Goal: Find specific page/section: Find specific page/section

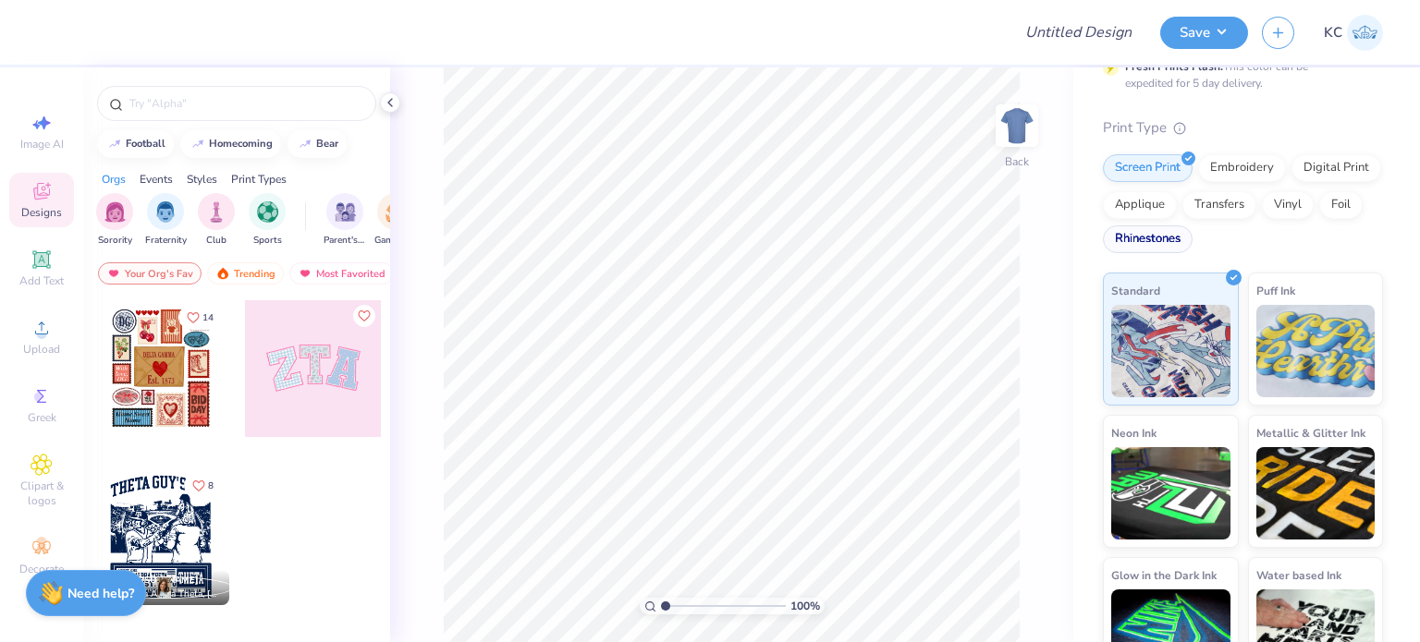
scroll to position [157, 0]
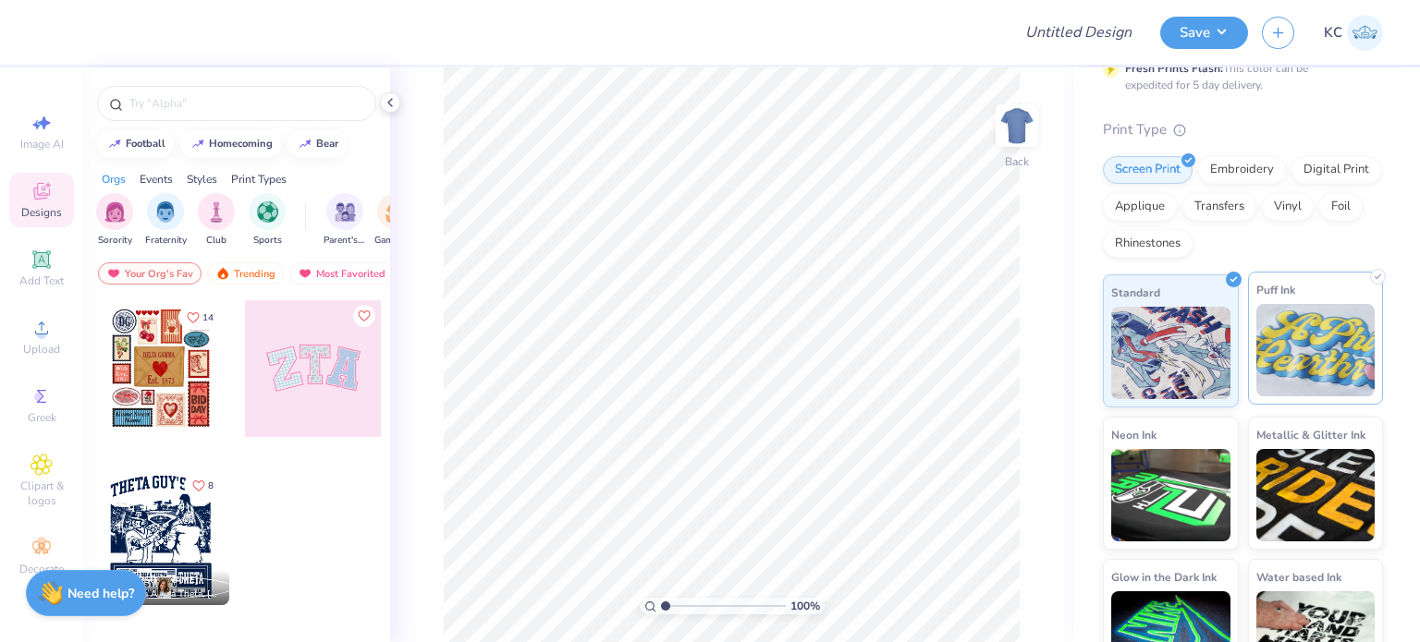
click at [1309, 357] on img at bounding box center [1315, 350] width 119 height 92
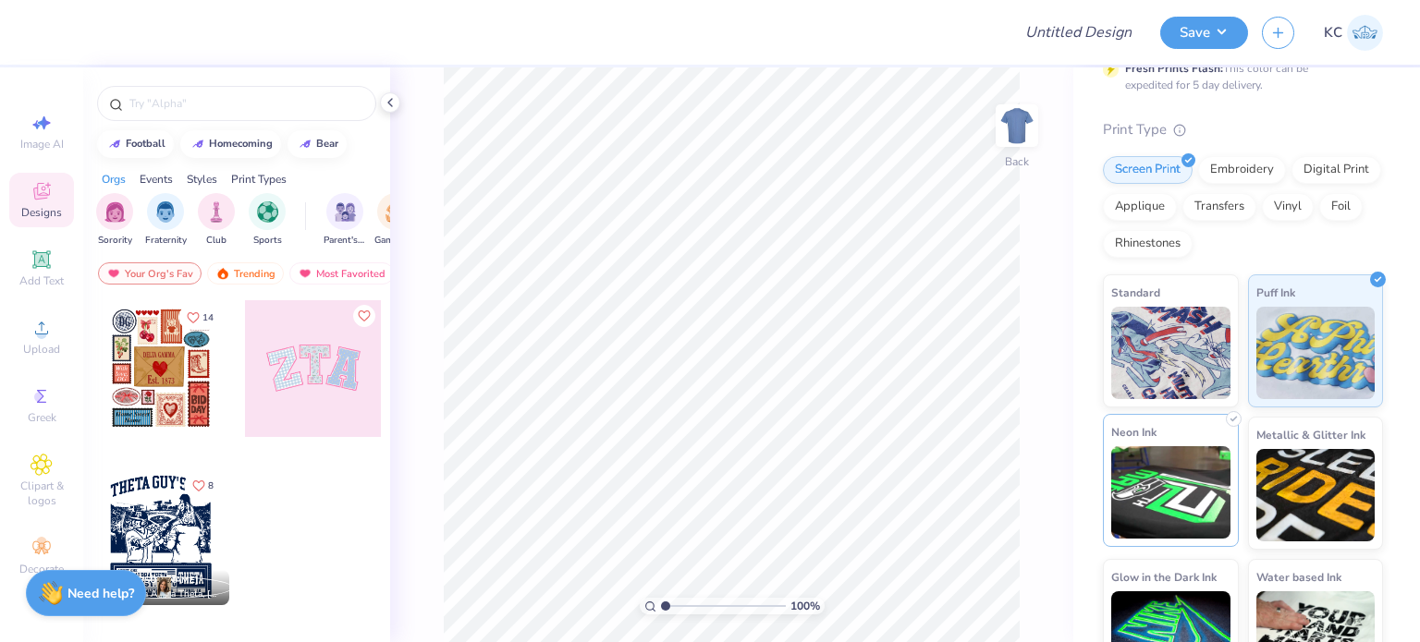
click at [1186, 473] on img at bounding box center [1170, 492] width 119 height 92
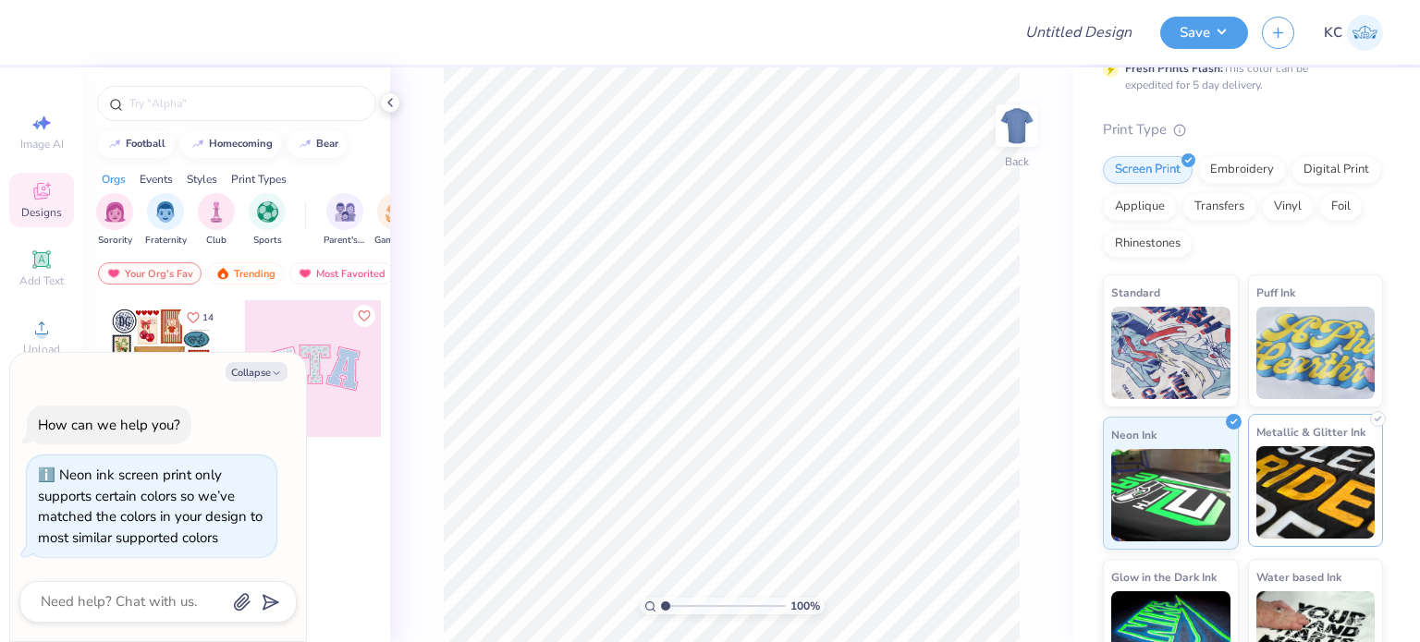
click at [1287, 485] on img at bounding box center [1315, 492] width 119 height 92
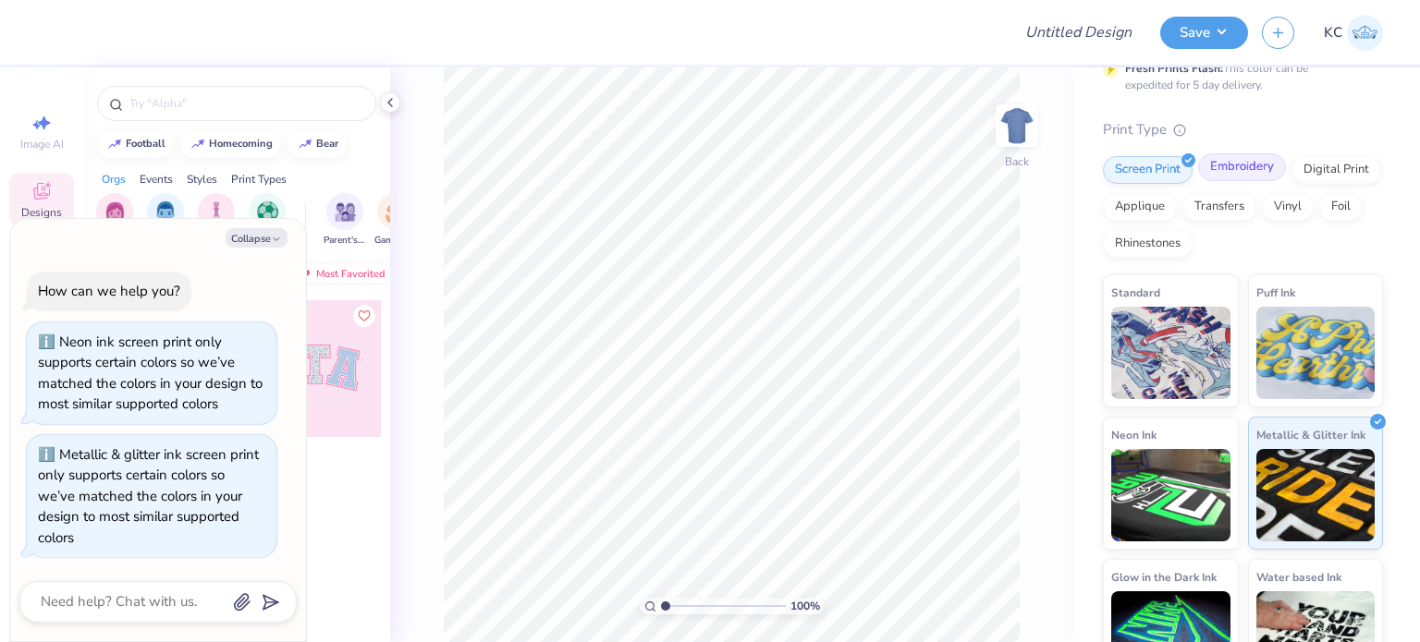
click at [1237, 167] on div "Embroidery" at bounding box center [1242, 167] width 88 height 28
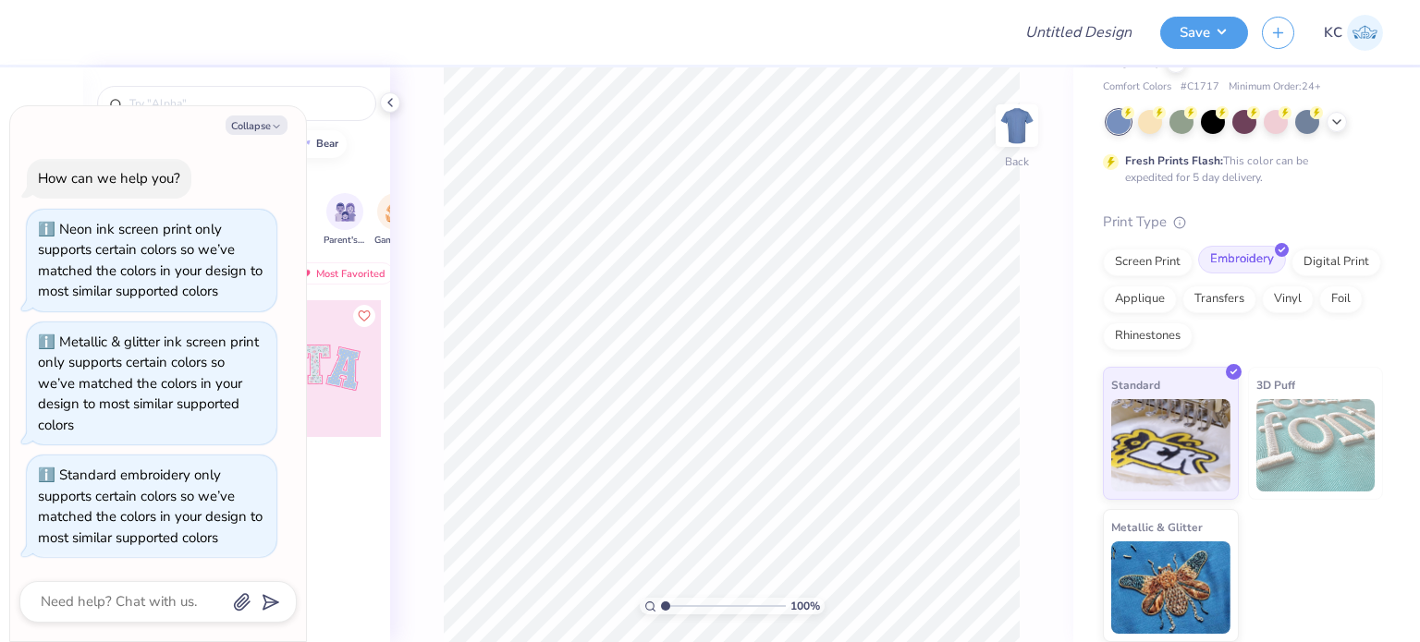
scroll to position [64, 0]
click at [1291, 274] on div "Digital Print" at bounding box center [1336, 261] width 90 height 28
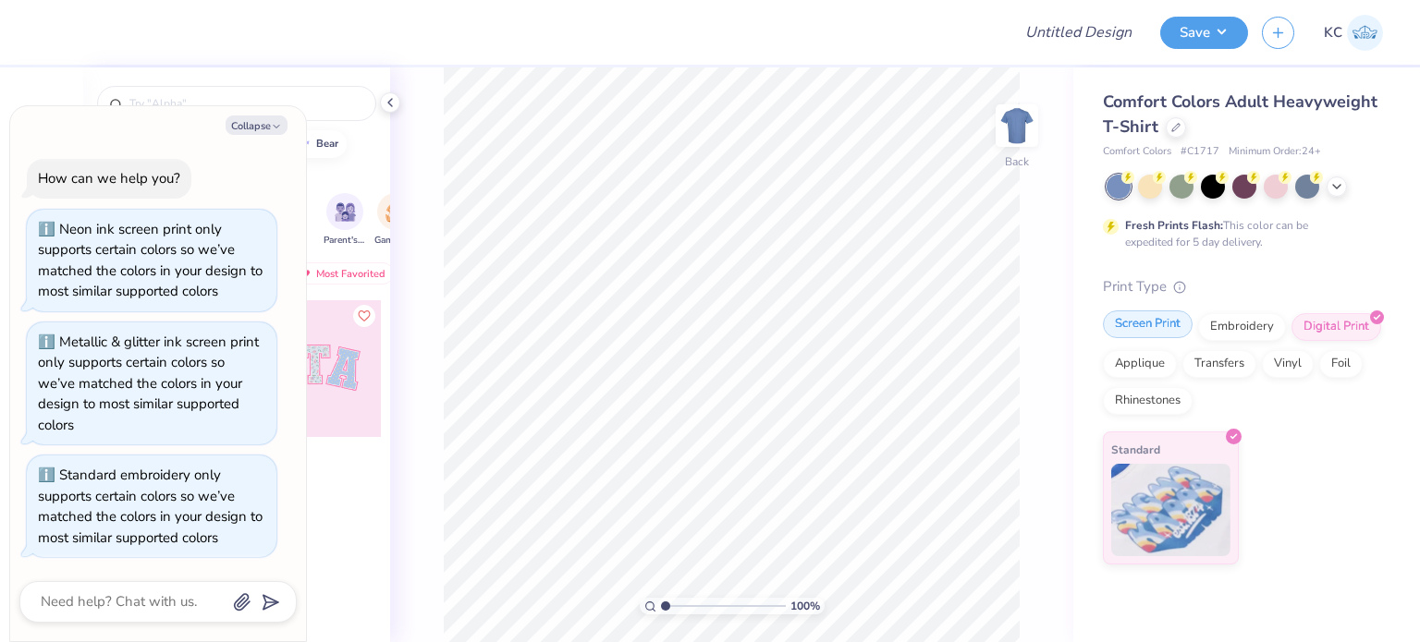
click at [1140, 315] on div "Screen Print" at bounding box center [1148, 325] width 90 height 28
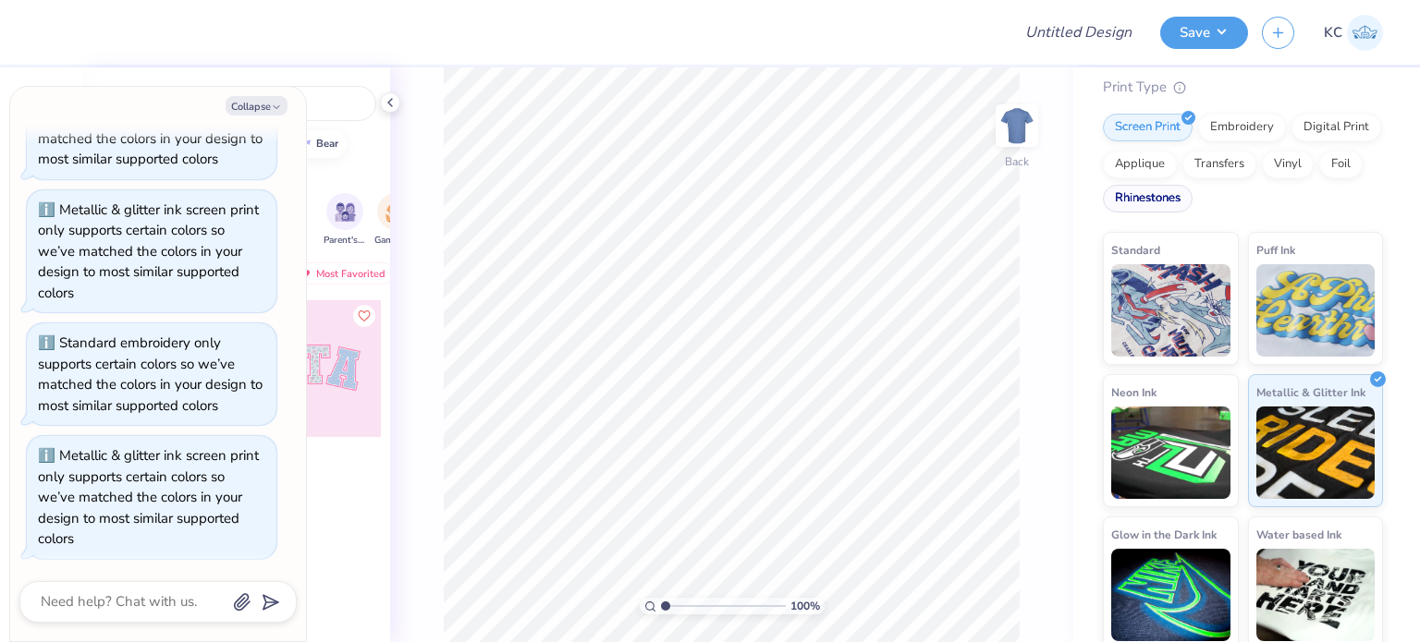
scroll to position [207, 0]
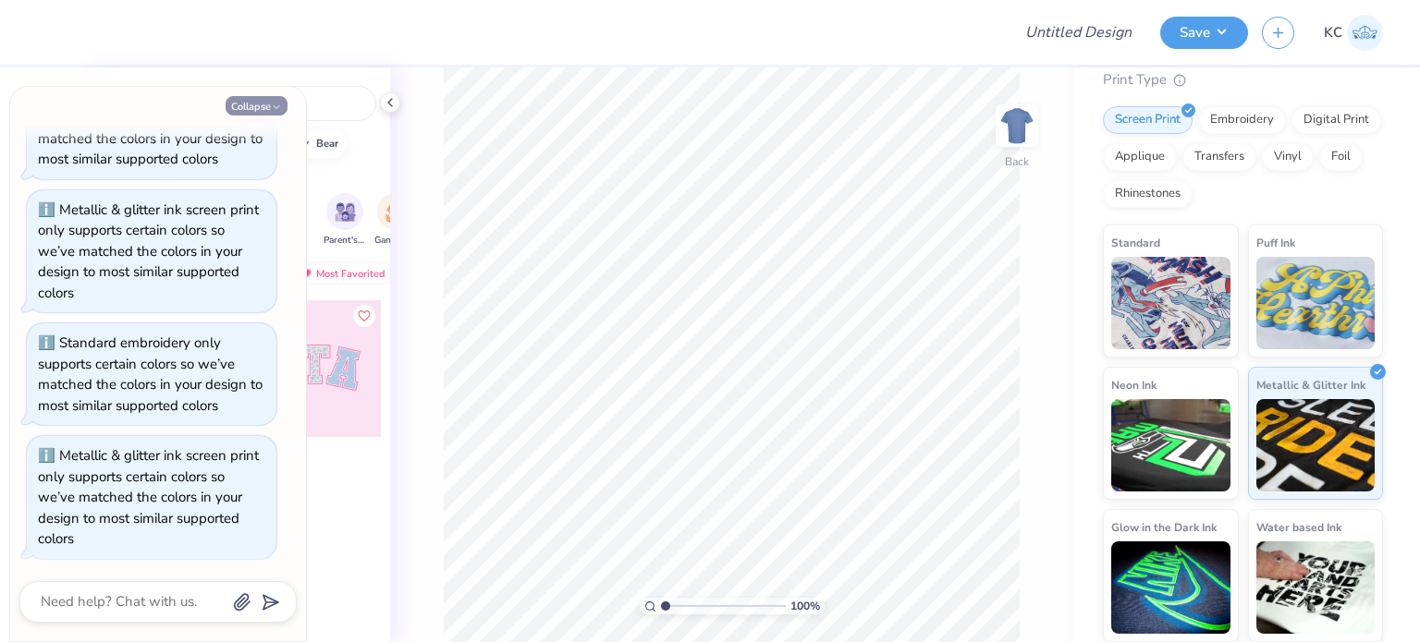
click at [274, 103] on icon "button" at bounding box center [276, 107] width 11 height 11
type textarea "x"
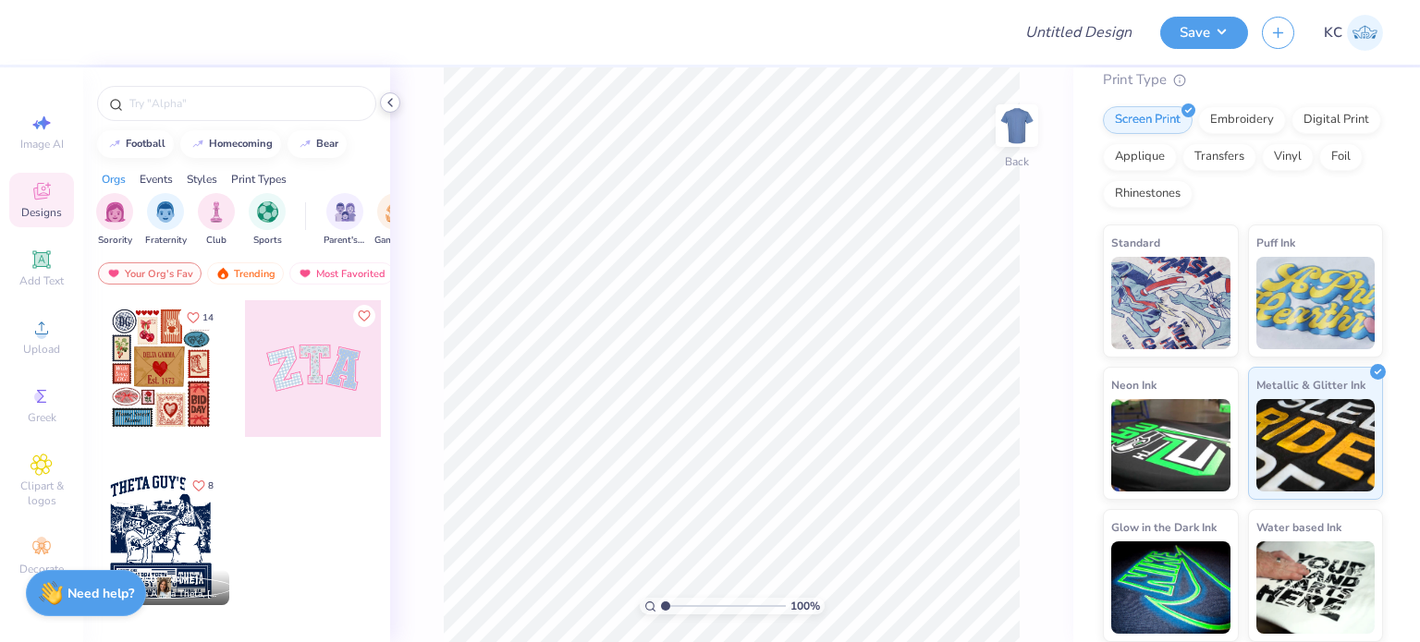
click at [388, 103] on polyline at bounding box center [390, 102] width 4 height 7
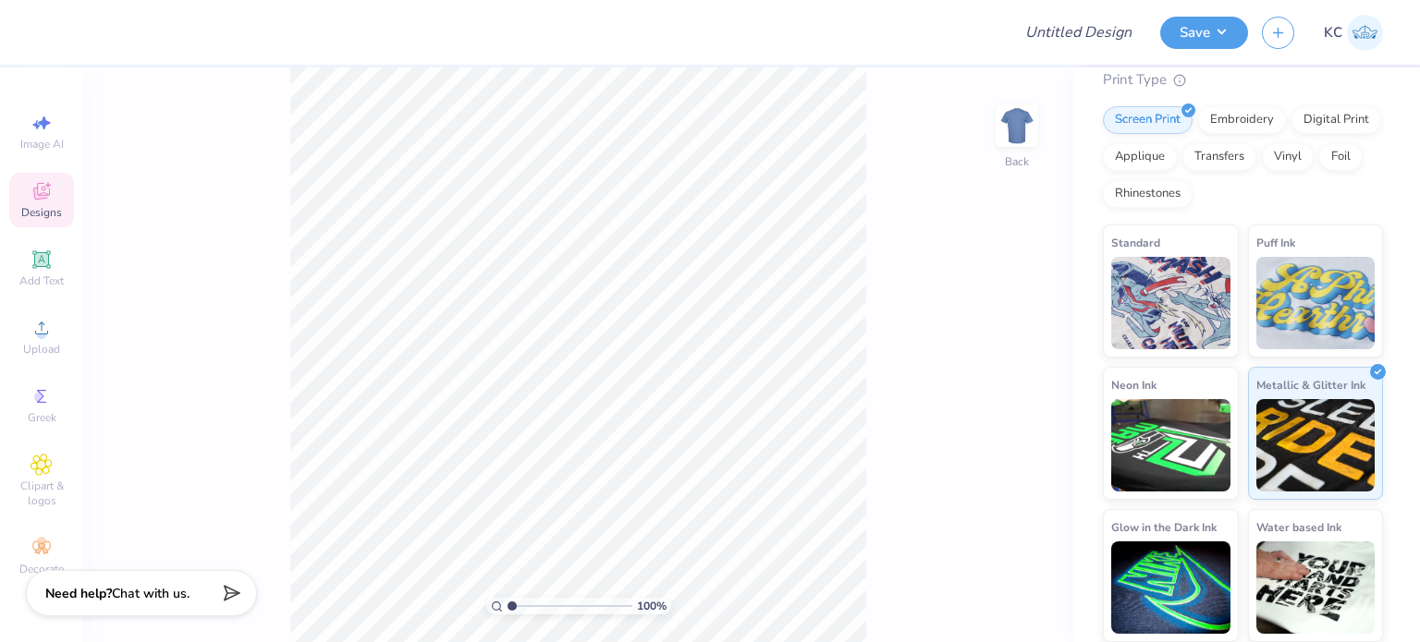
scroll to position [0, 0]
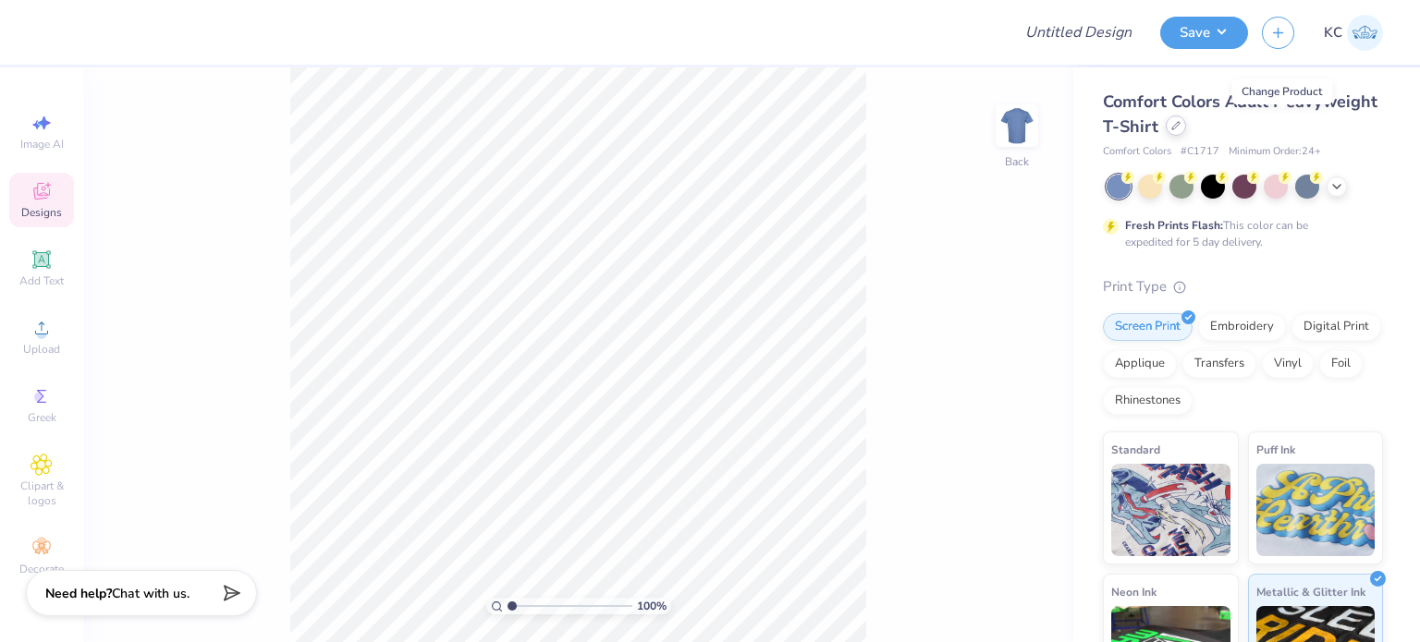
click at [1186, 132] on div at bounding box center [1175, 126] width 20 height 20
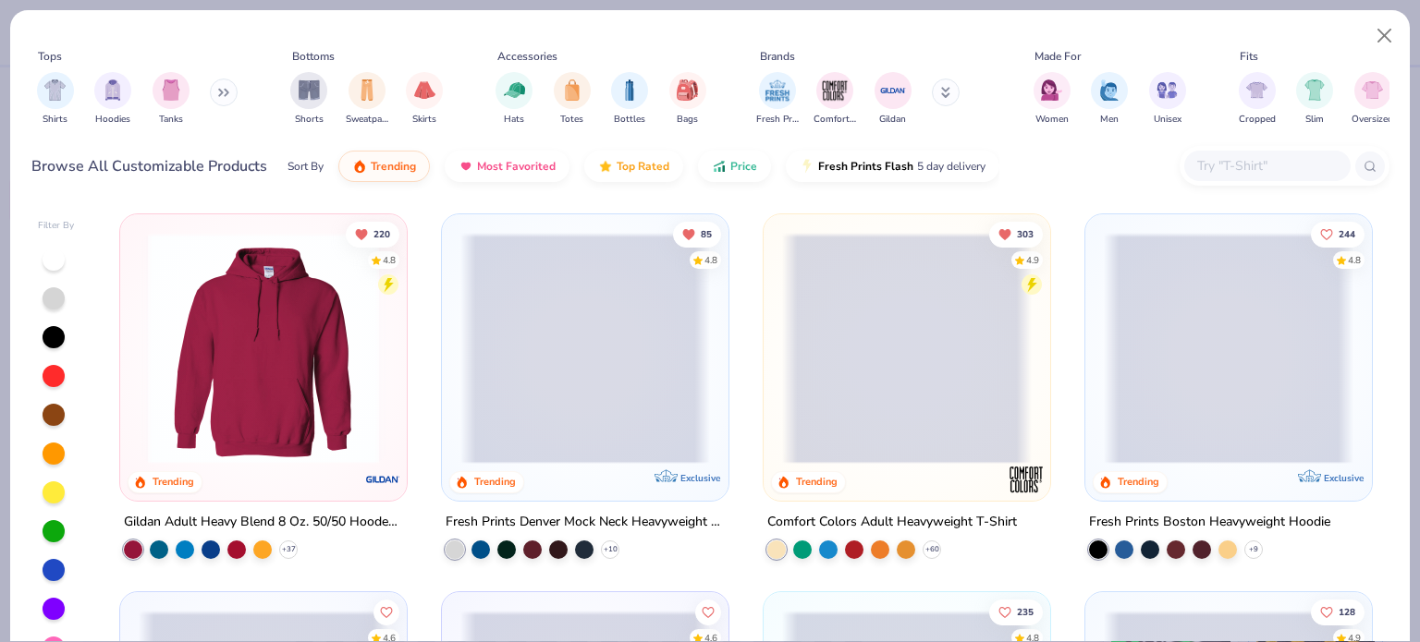
click at [1278, 165] on input "text" at bounding box center [1266, 165] width 142 height 21
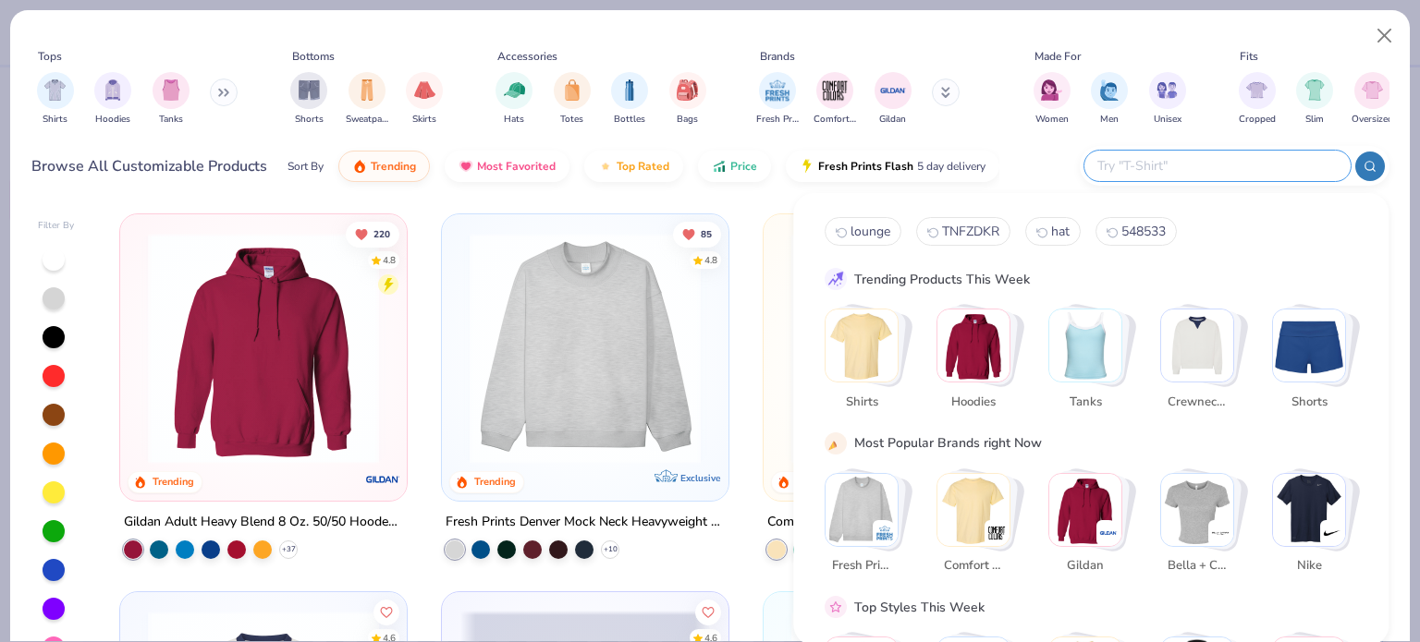
paste input "1627-48"
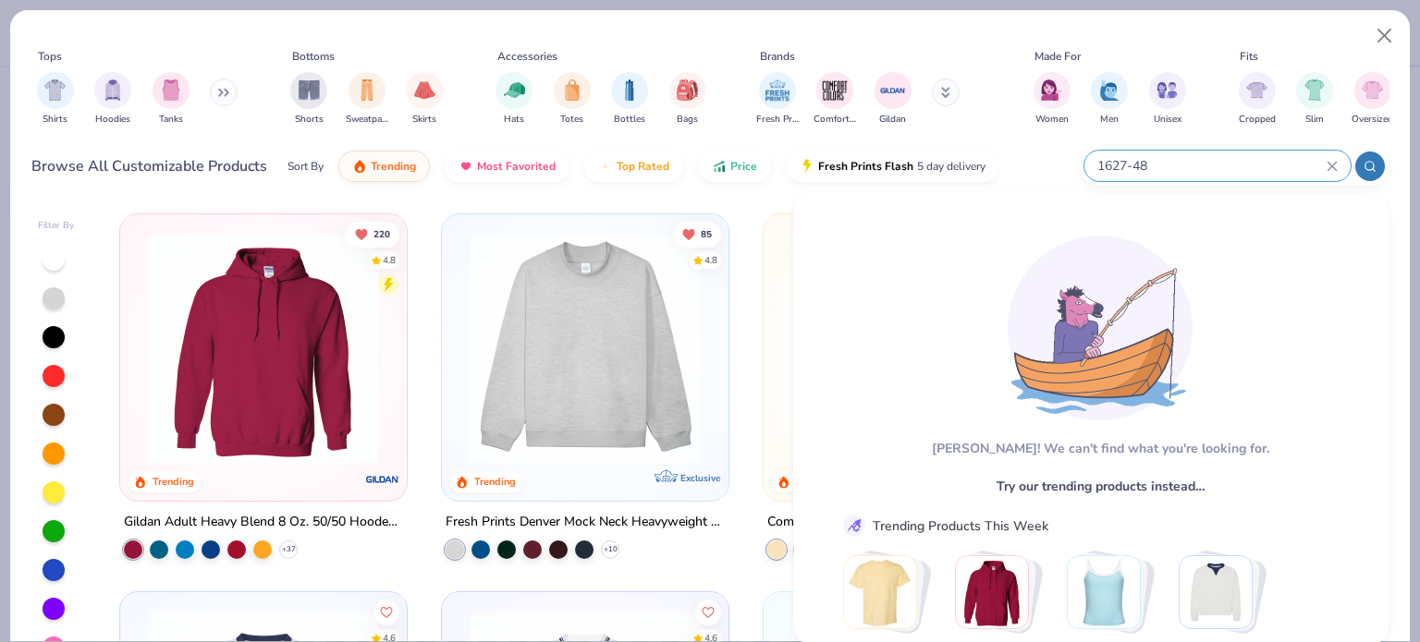
paste input "CGM211"
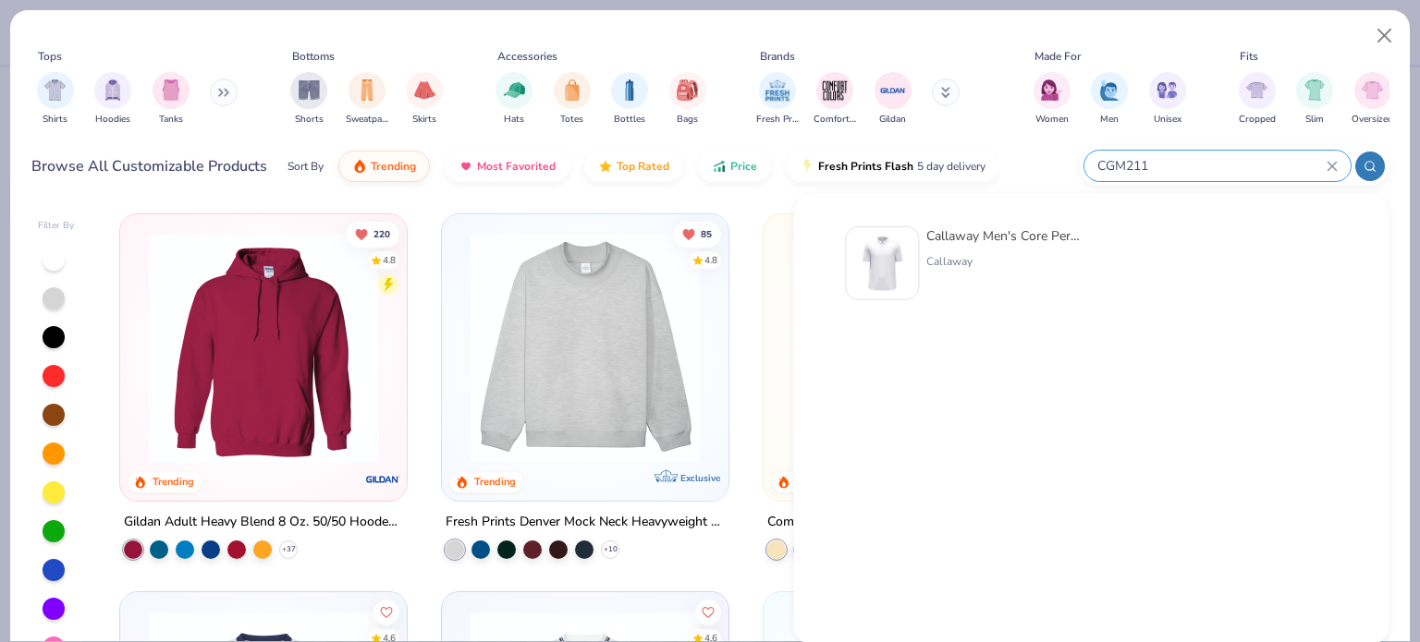
type input "CGM211"
click at [935, 241] on div "Callaway Men's Core Performance Polo" at bounding box center [1003, 235] width 155 height 19
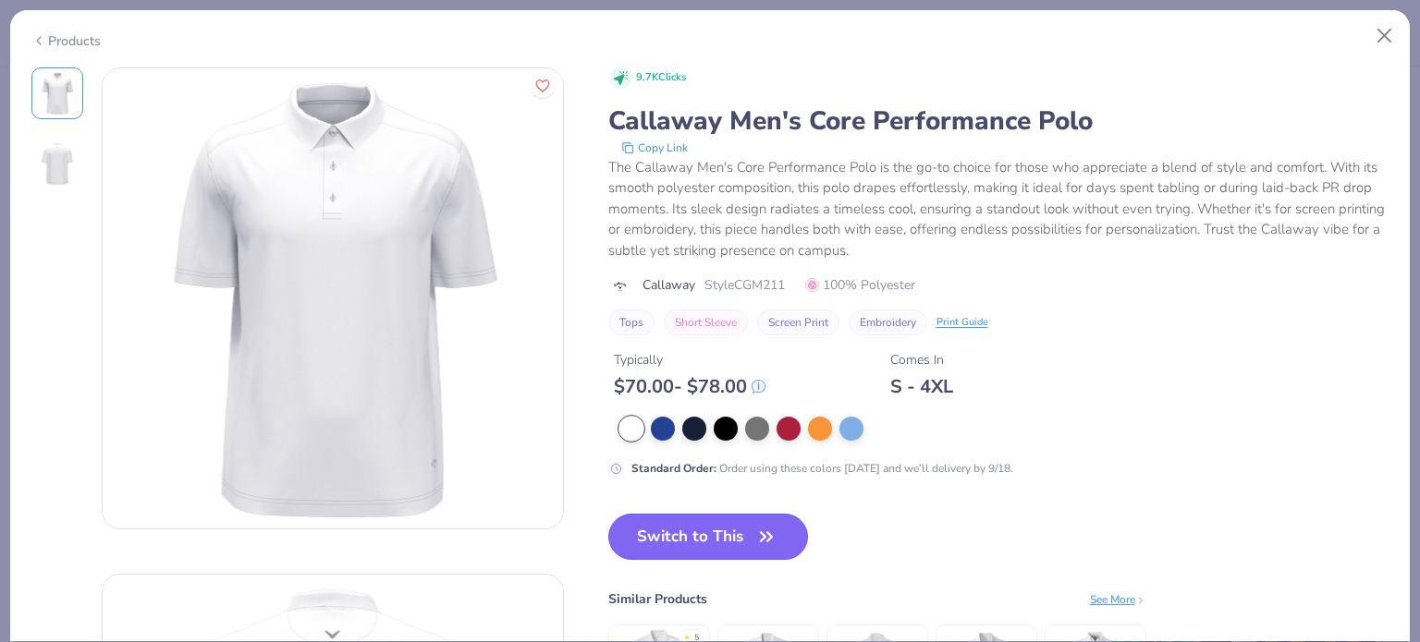
click at [718, 538] on button "Switch to This" at bounding box center [708, 537] width 201 height 46
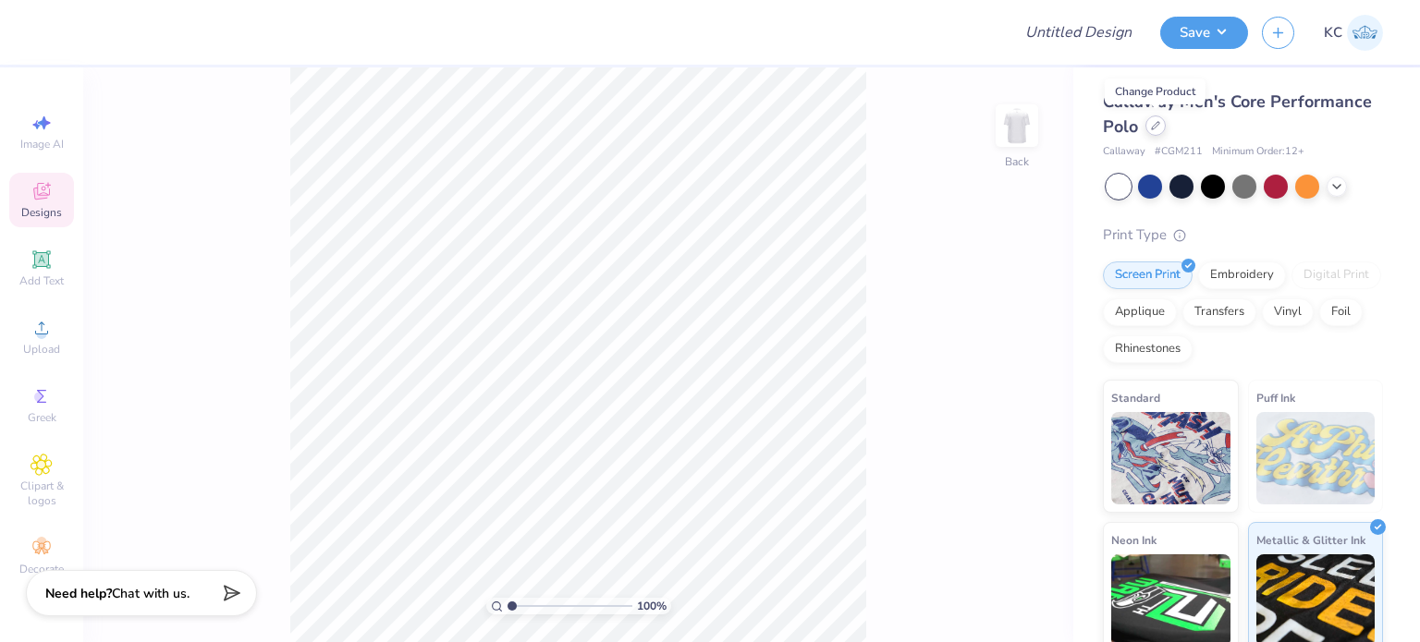
click at [1153, 126] on icon at bounding box center [1155, 125] width 7 height 7
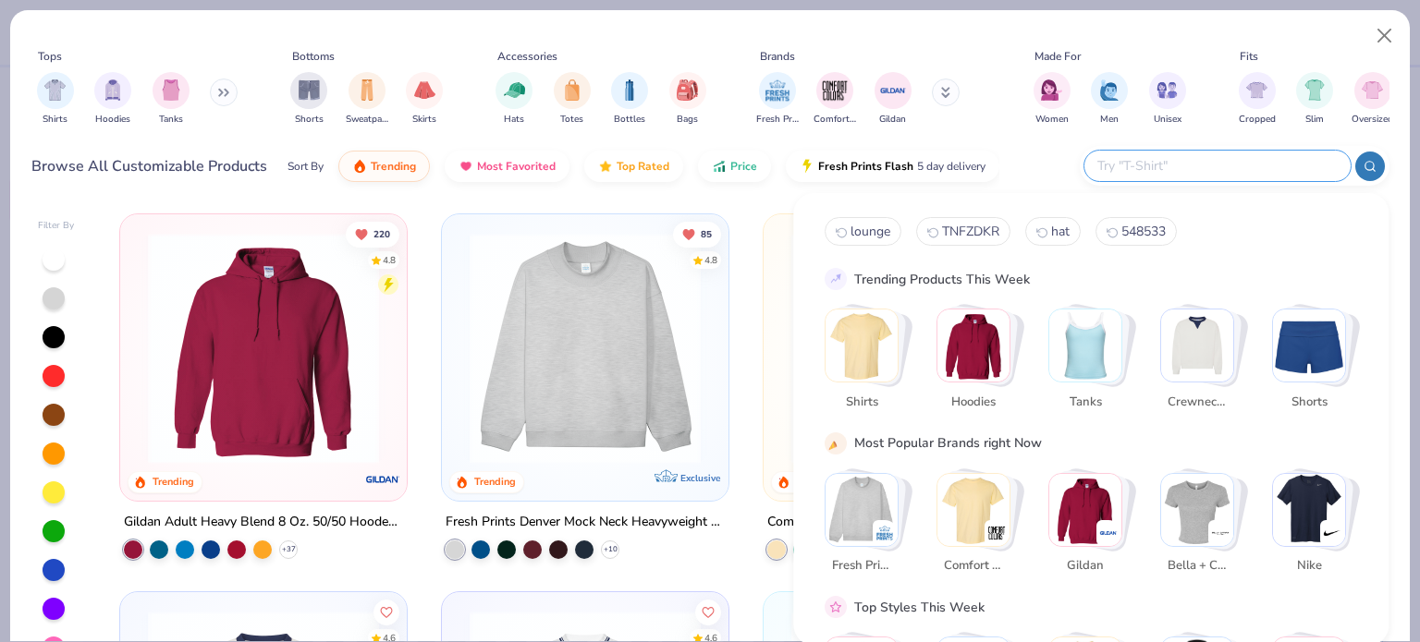
click at [1259, 155] on input "text" at bounding box center [1216, 165] width 242 height 21
paste input "2456W"
type input "2456W"
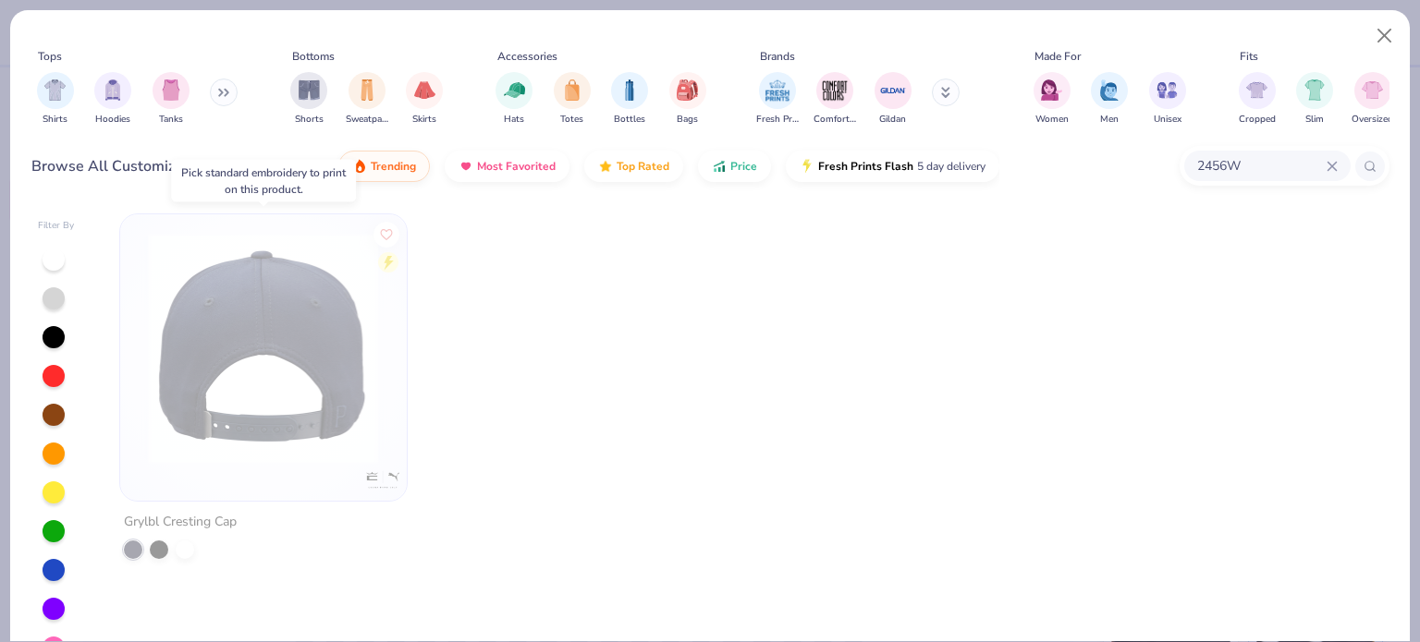
click at [266, 395] on div at bounding box center [264, 348] width 748 height 231
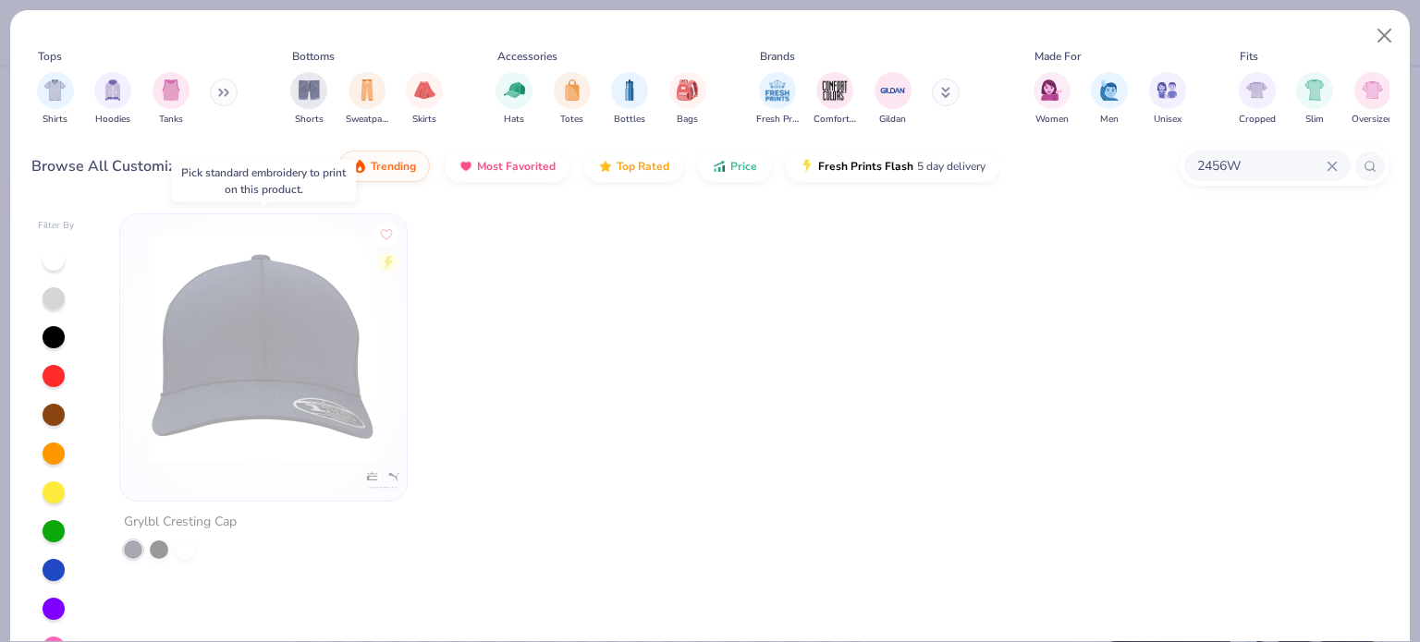
click at [178, 518] on div "Grylbl Cresting Cap" at bounding box center [180, 522] width 113 height 23
click at [1383, 38] on button "Close" at bounding box center [1384, 35] width 35 height 35
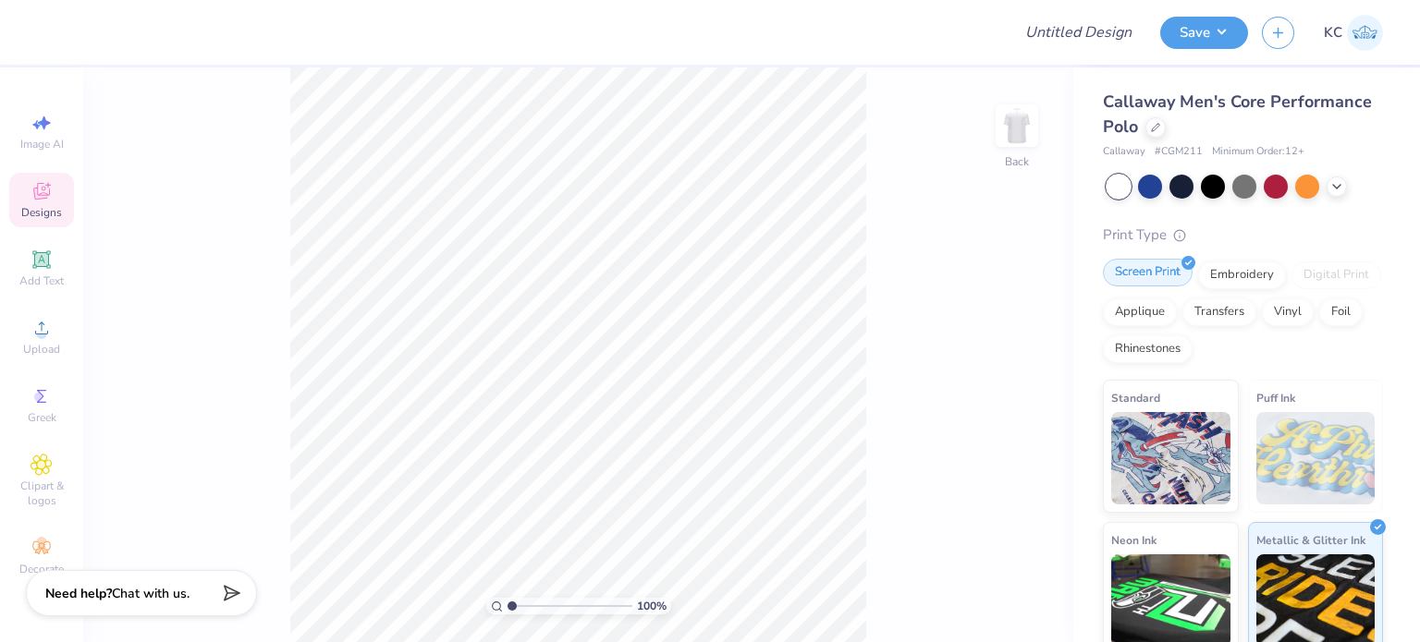
click at [1187, 263] on polyline at bounding box center [1189, 263] width 6 height 4
click at [1247, 271] on div "Embroidery" at bounding box center [1242, 273] width 88 height 28
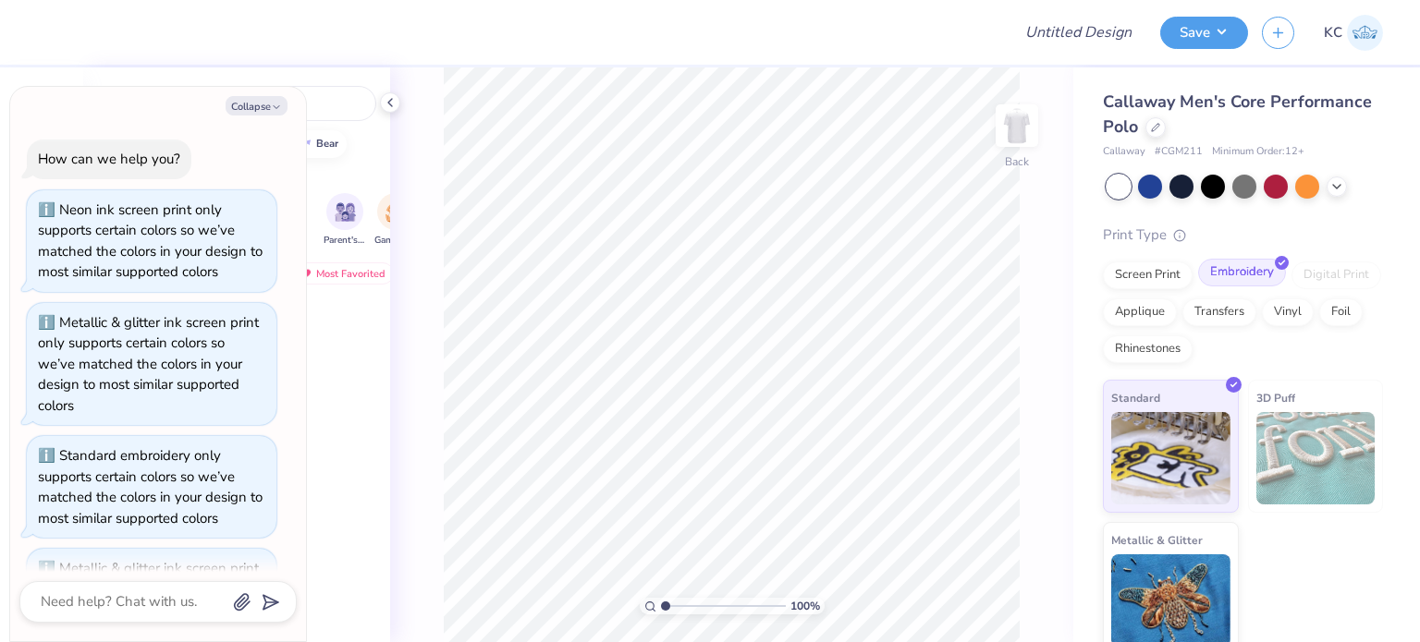
scroll to position [226, 0]
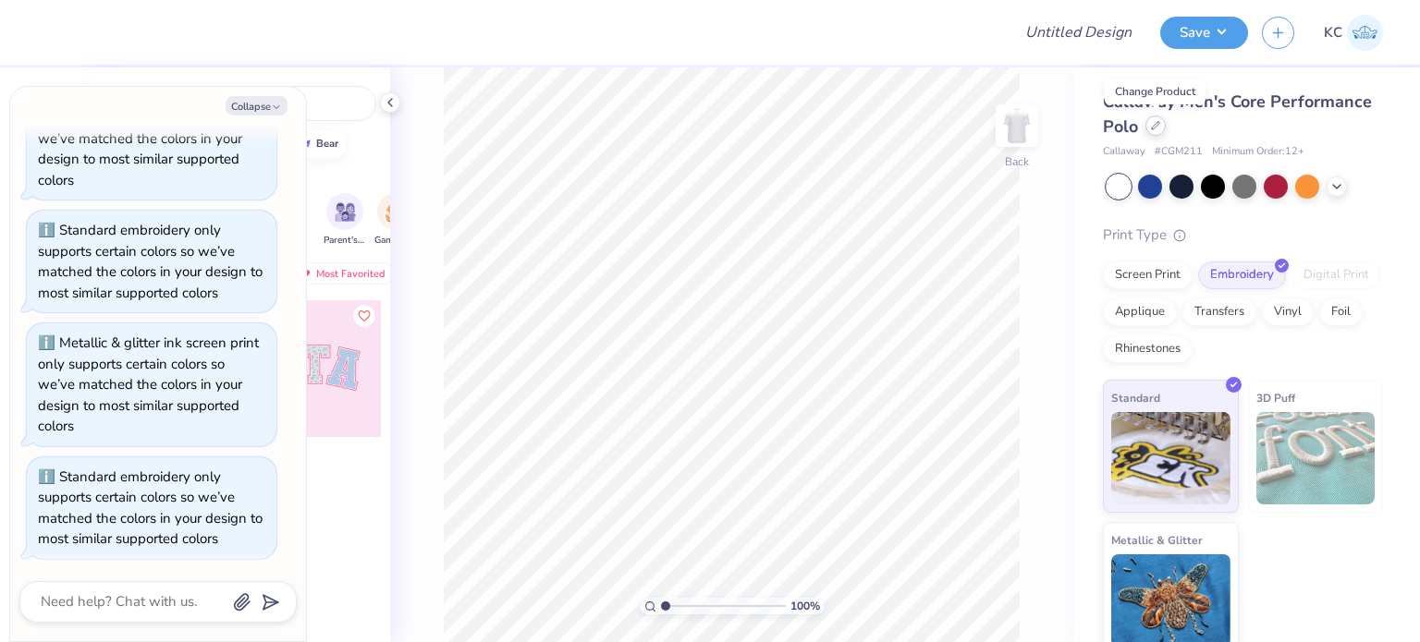
click at [1155, 128] on icon at bounding box center [1155, 125] width 9 height 9
type textarea "x"
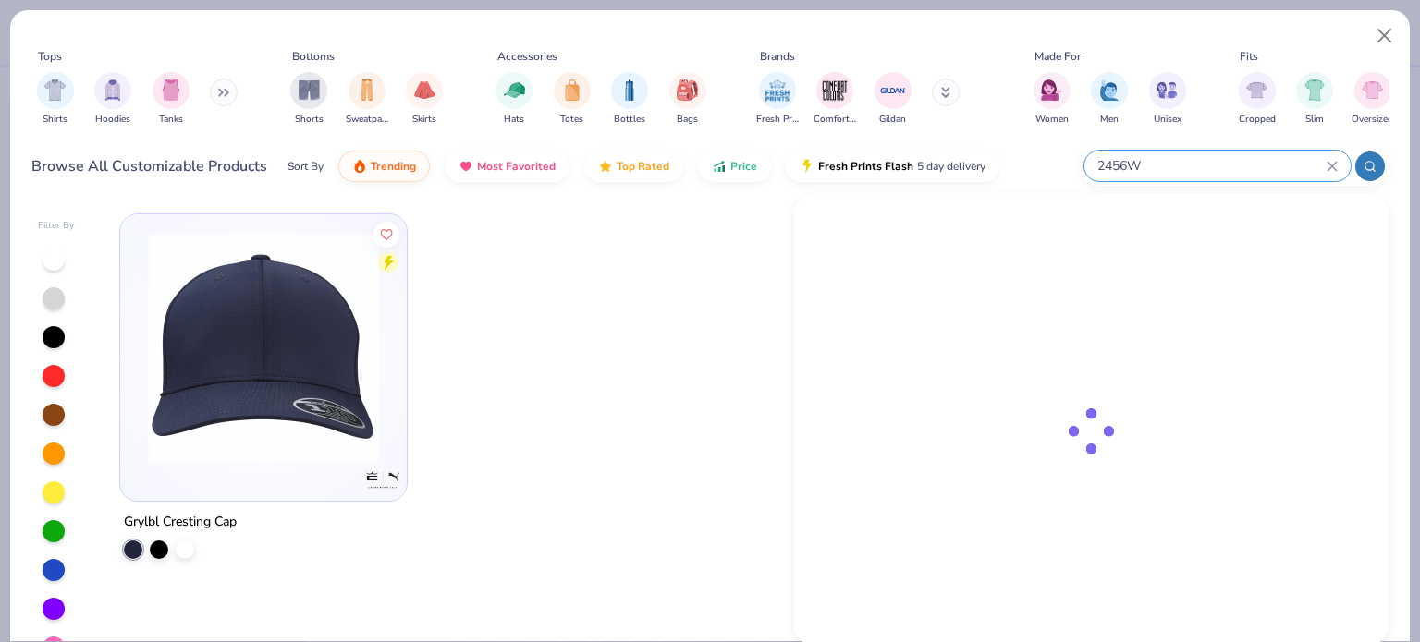
click at [1316, 163] on input "2456W" at bounding box center [1210, 165] width 231 height 21
paste input "F497"
type input "F497W"
click at [977, 245] on div "American Apparel Unisex Flex Fleece Zip Hoodie" at bounding box center [1003, 235] width 155 height 19
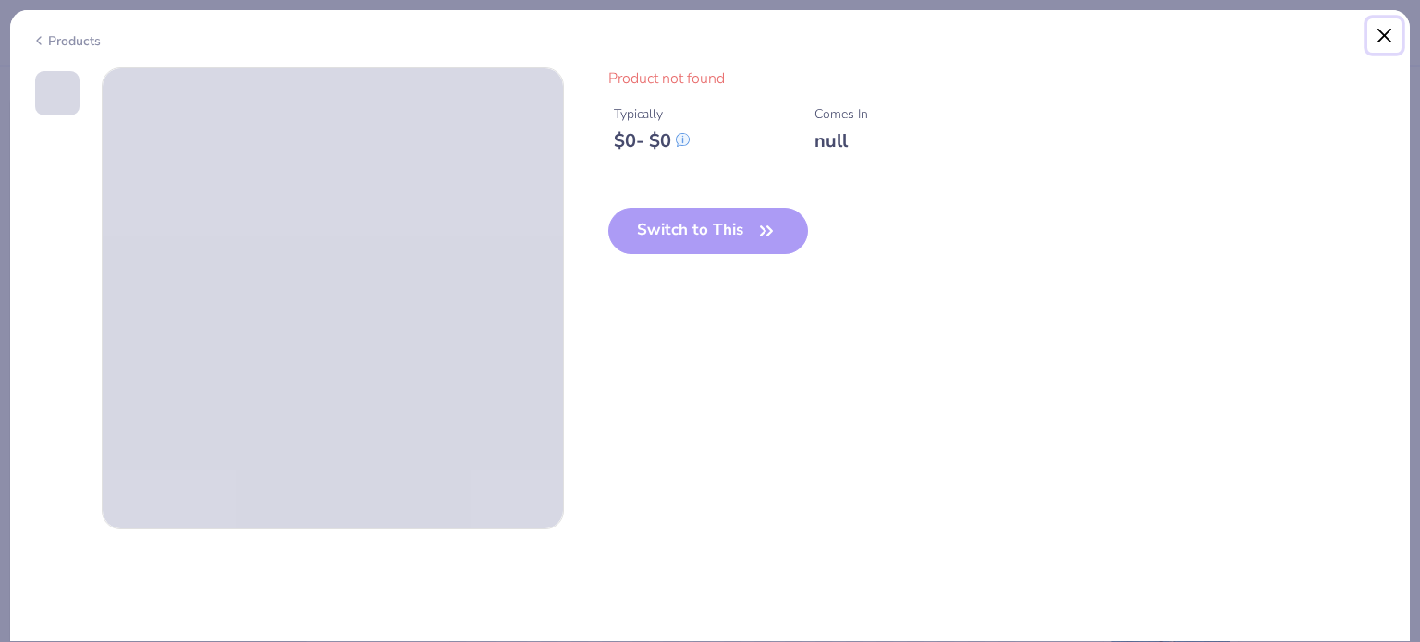
click at [1380, 36] on button "Close" at bounding box center [1384, 35] width 35 height 35
type textarea "x"
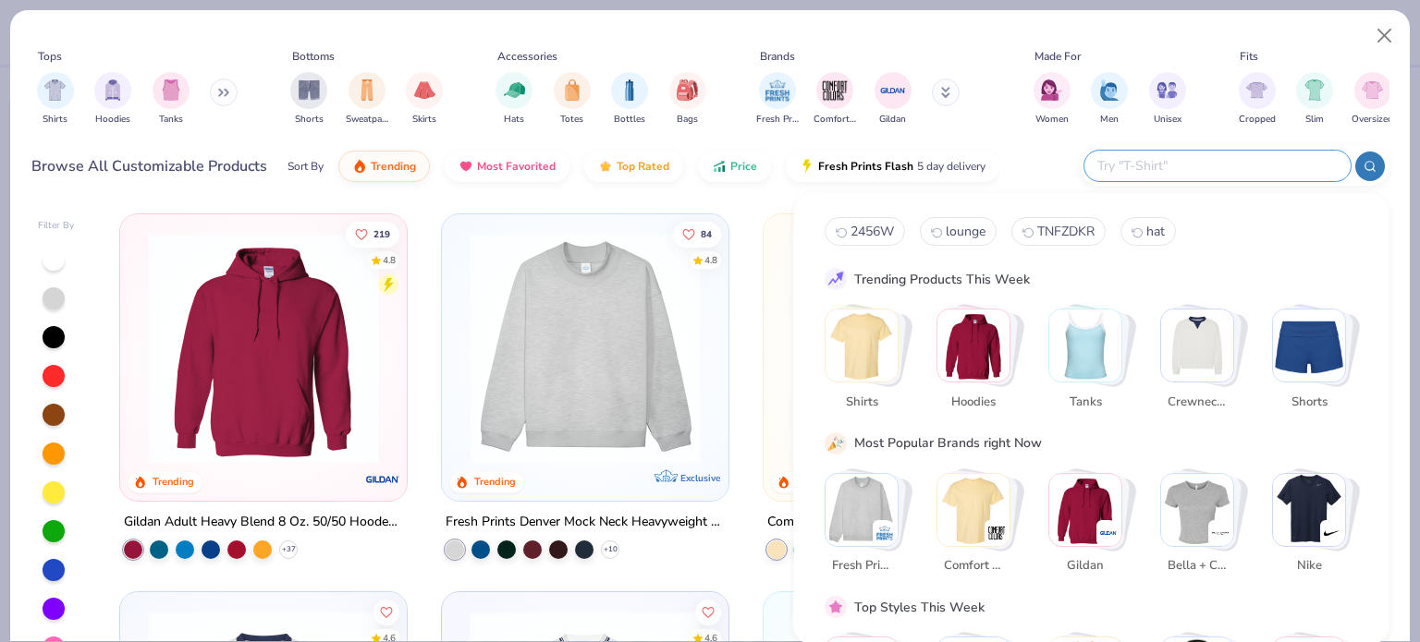
click at [1263, 165] on input "text" at bounding box center [1216, 165] width 242 height 21
paste input "1304"
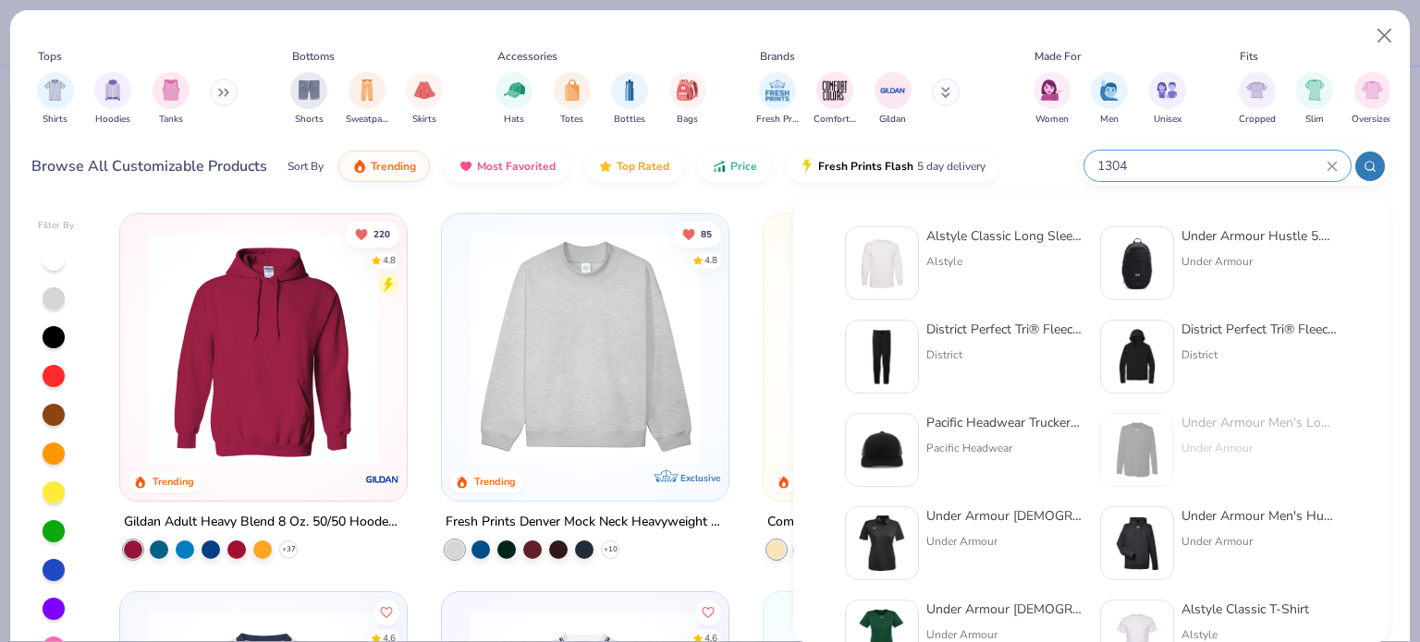
type input "1304"
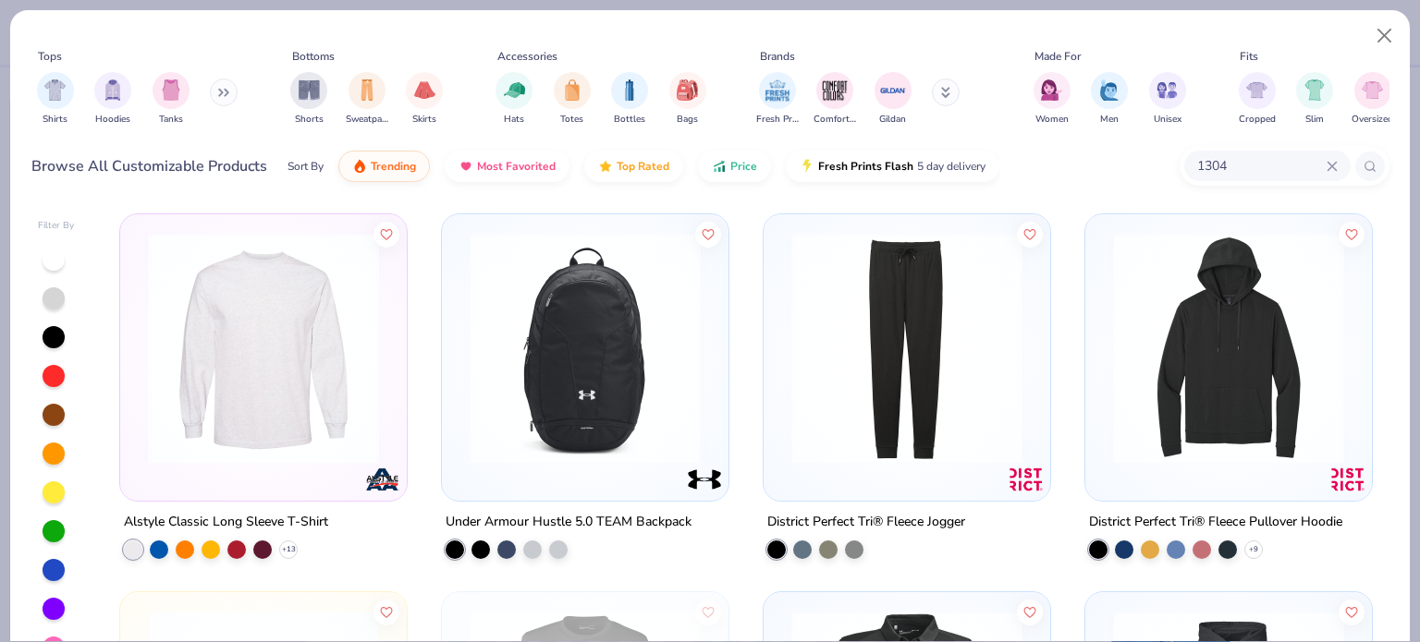
click at [286, 347] on img at bounding box center [264, 348] width 250 height 231
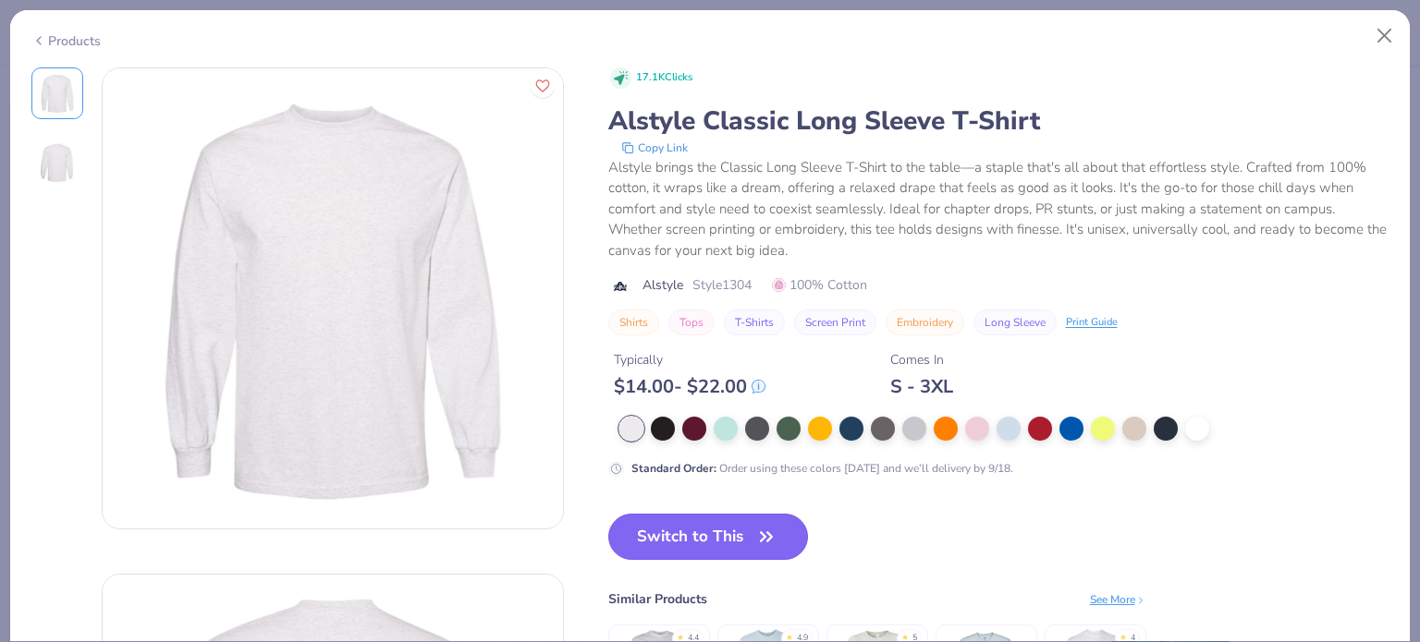
click at [734, 528] on button "Switch to This" at bounding box center [708, 537] width 201 height 46
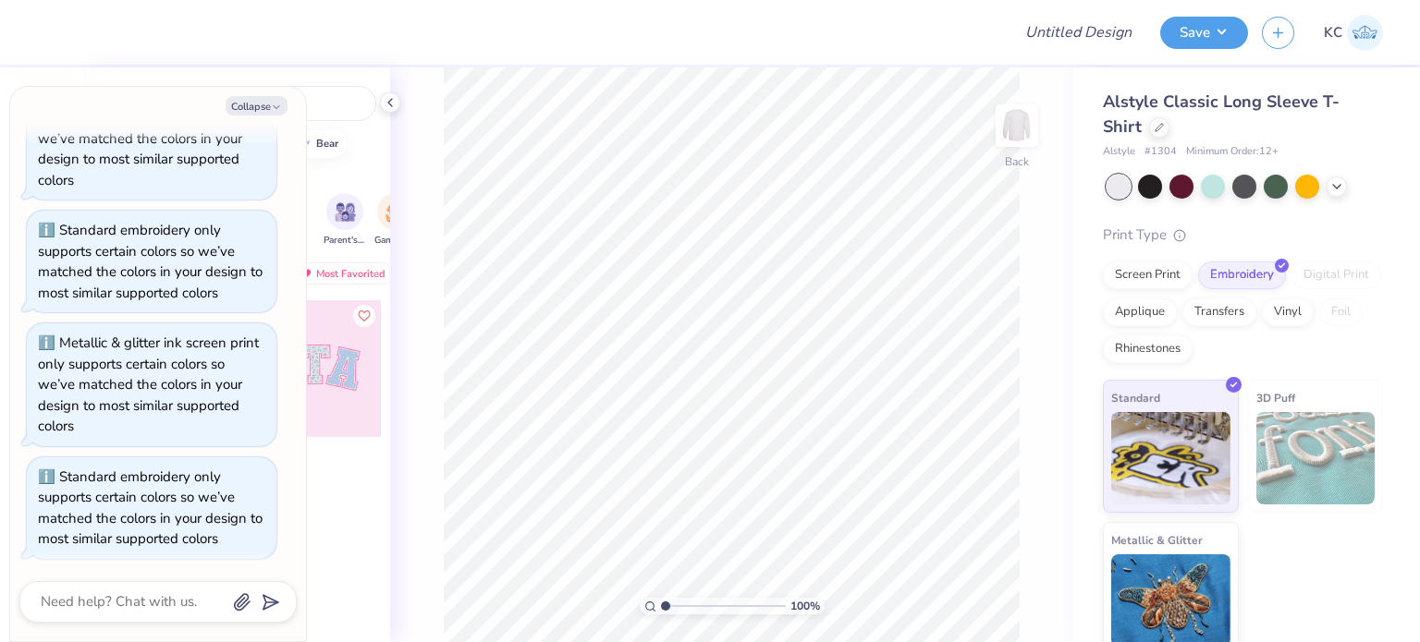
type textarea "x"
